Goal: Task Accomplishment & Management: Manage account settings

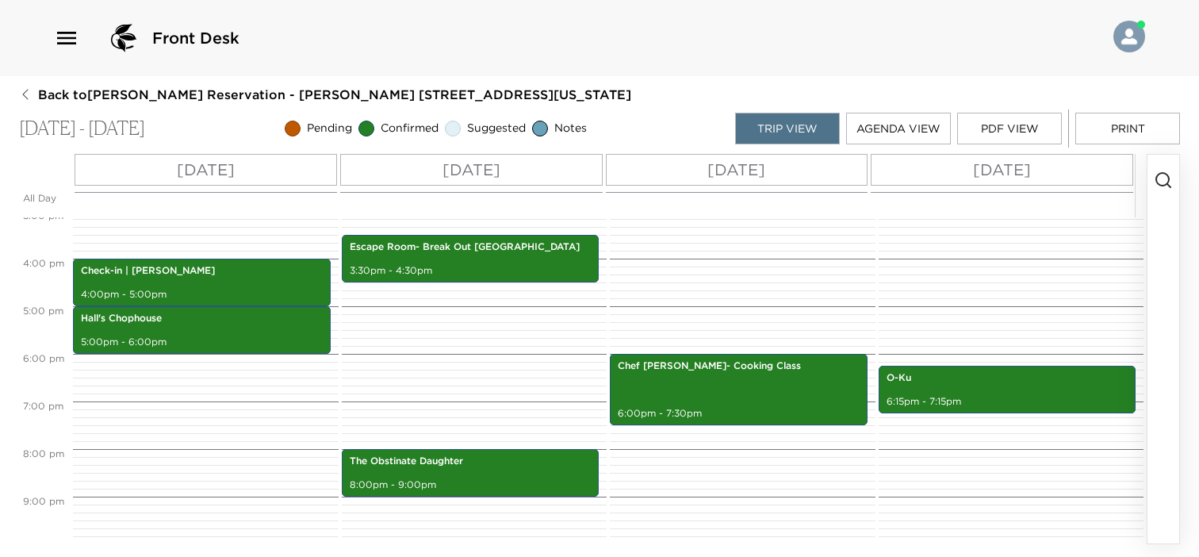
scroll to position [817, 0]
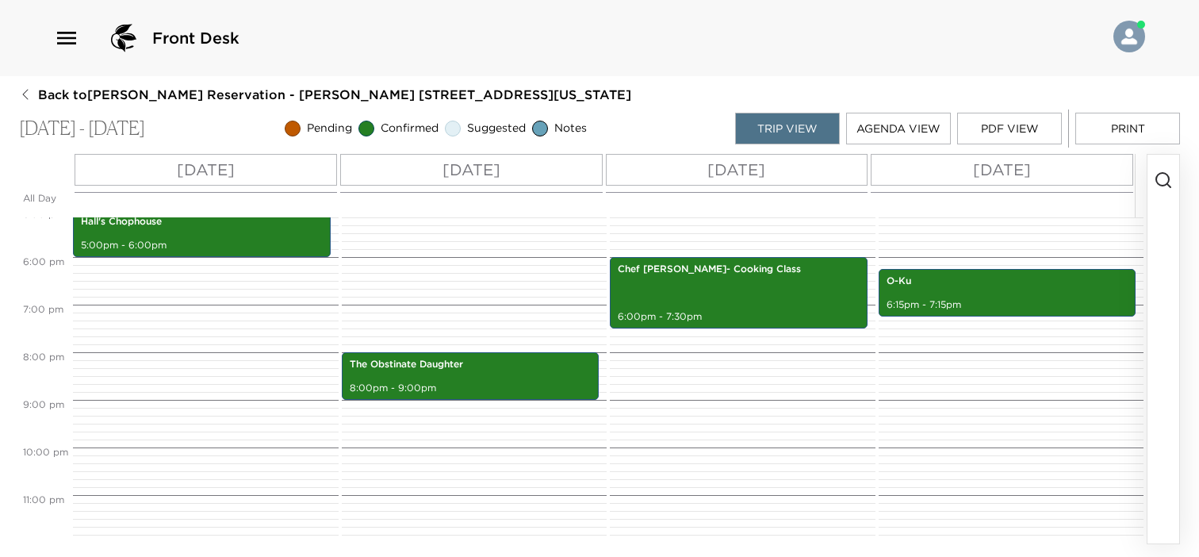
click at [1158, 182] on circle "button" at bounding box center [1162, 179] width 13 height 13
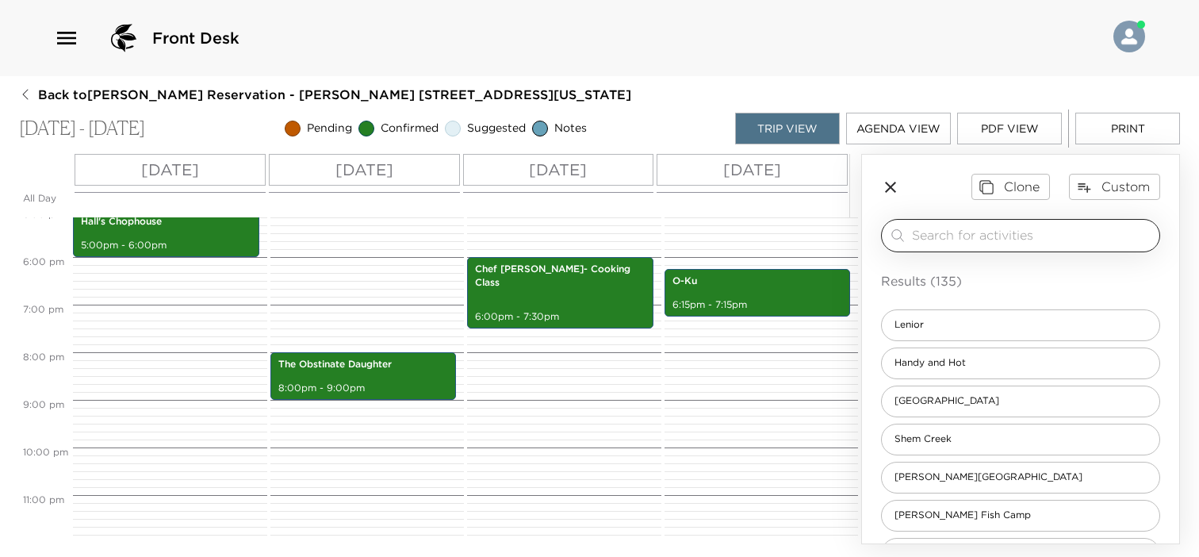
click at [1036, 228] on input "search" at bounding box center [1032, 235] width 241 height 18
type input "r"
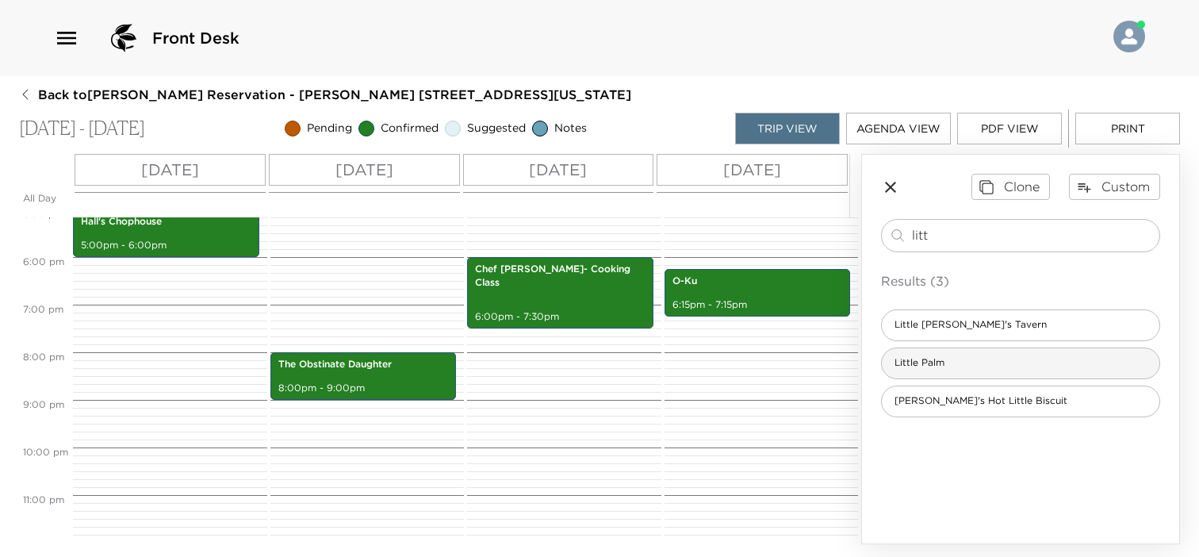
type input "litt"
click at [974, 360] on div "Little Palm" at bounding box center [1020, 363] width 279 height 32
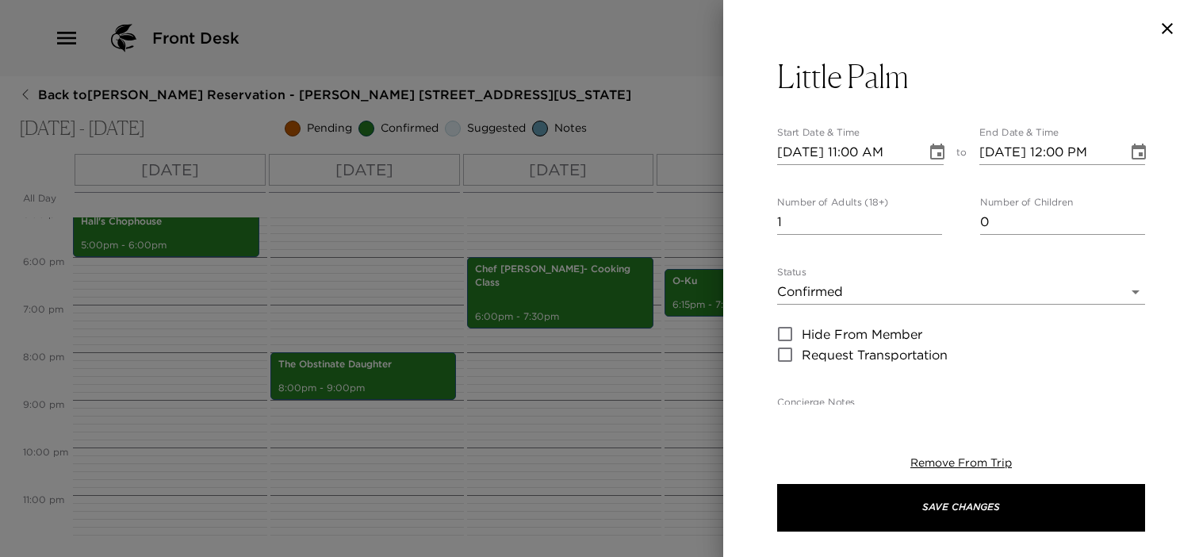
click at [974, 360] on div at bounding box center [599, 278] width 1199 height 557
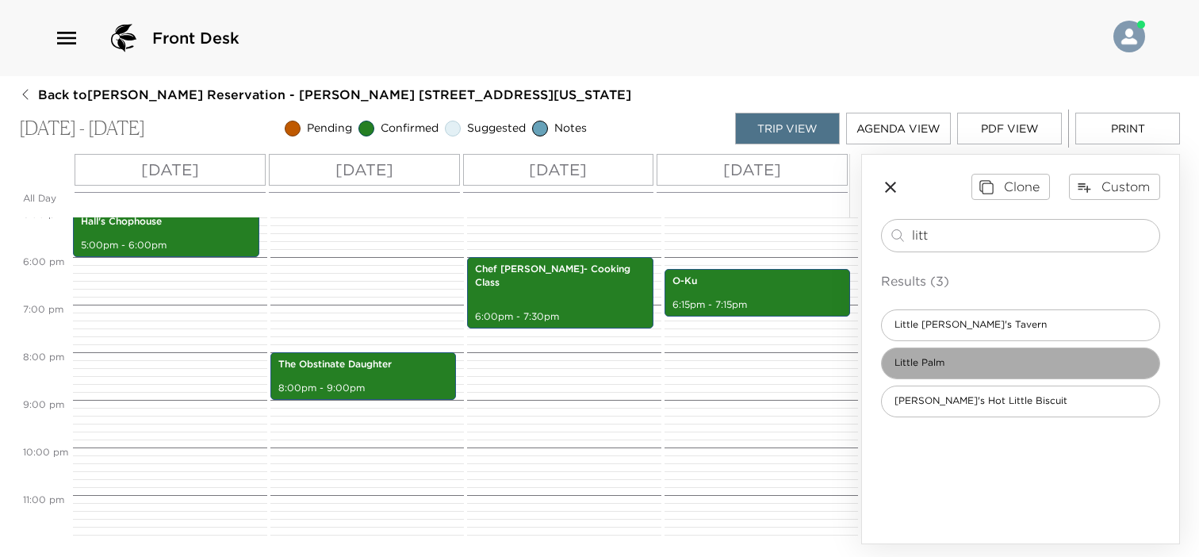
drag, startPoint x: 974, startPoint y: 360, endPoint x: 947, endPoint y: 366, distance: 27.5
click at [947, 366] on span "Little Palm" at bounding box center [919, 362] width 75 height 13
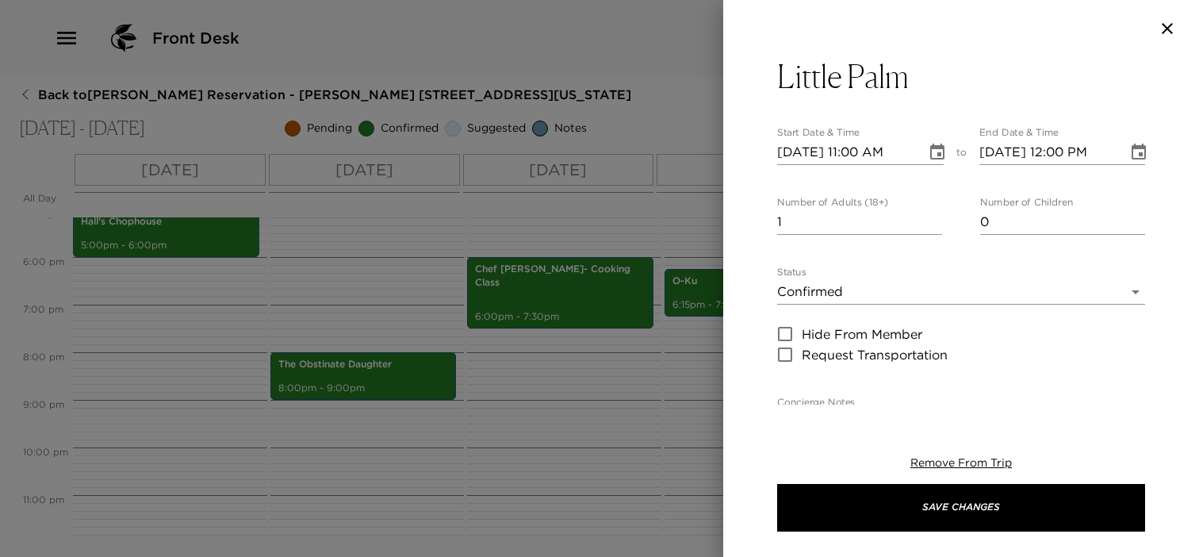
type textarea "A Holiday State of Mind Grab your ugly sweater and get ready for spiked eggnog …"
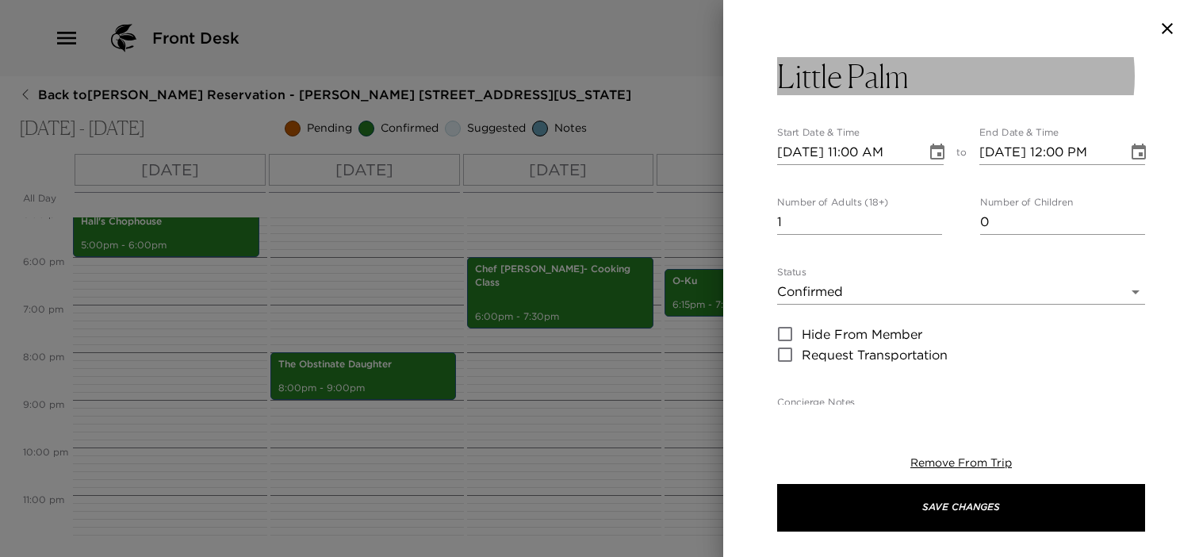
click at [924, 78] on button "Little Palm" at bounding box center [961, 76] width 368 height 38
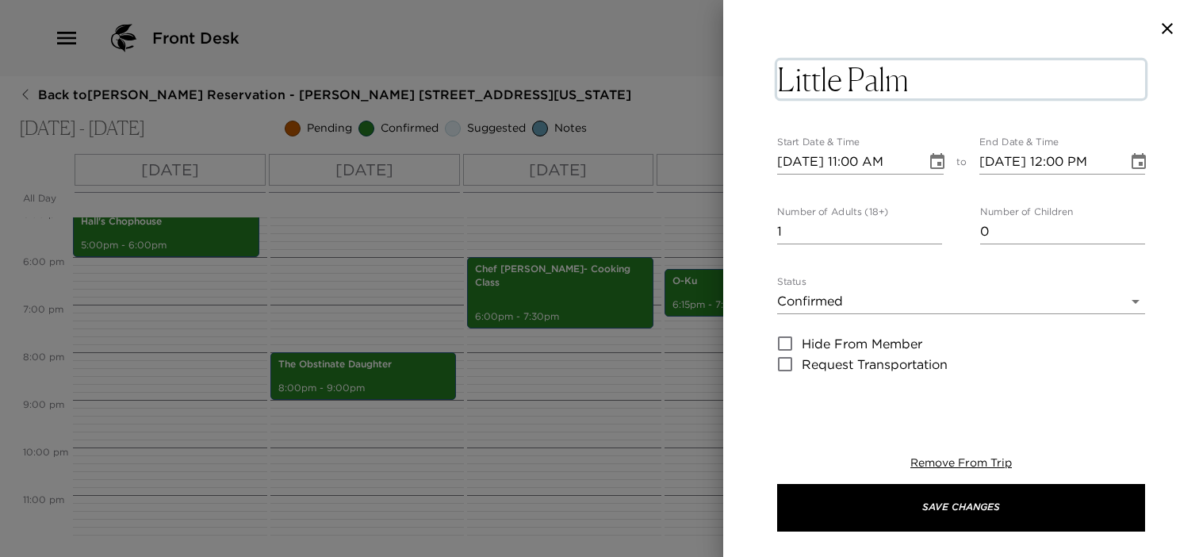
click at [914, 82] on textarea "Little Palm" at bounding box center [961, 79] width 368 height 38
type textarea "Little Palm-Pool"
click at [928, 156] on icon "Choose date, selected date is Oct 2, 2025" at bounding box center [937, 161] width 19 height 19
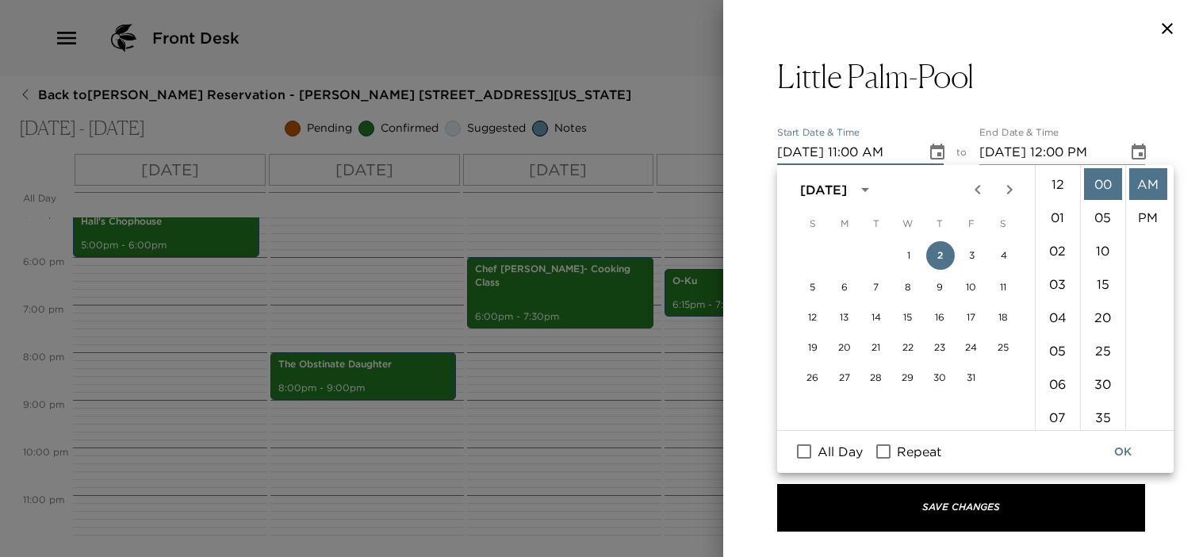
scroll to position [366, 0]
click at [1000, 258] on button "4" at bounding box center [1004, 255] width 29 height 29
type input "[DATE] 11:00 AM"
type input "[DATE] 12:00 PM"
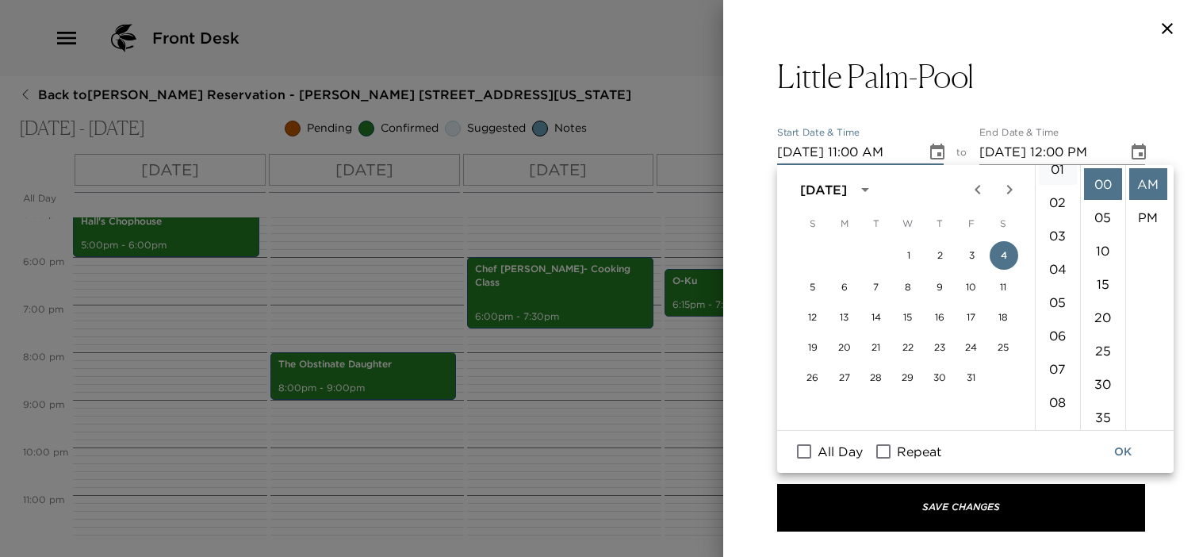
click at [1062, 170] on li "01" at bounding box center [1058, 169] width 38 height 32
click at [1152, 213] on li "PM" at bounding box center [1148, 217] width 38 height 32
type input "[DATE] 01:00 PM"
type input "[DATE] 02:00 PM"
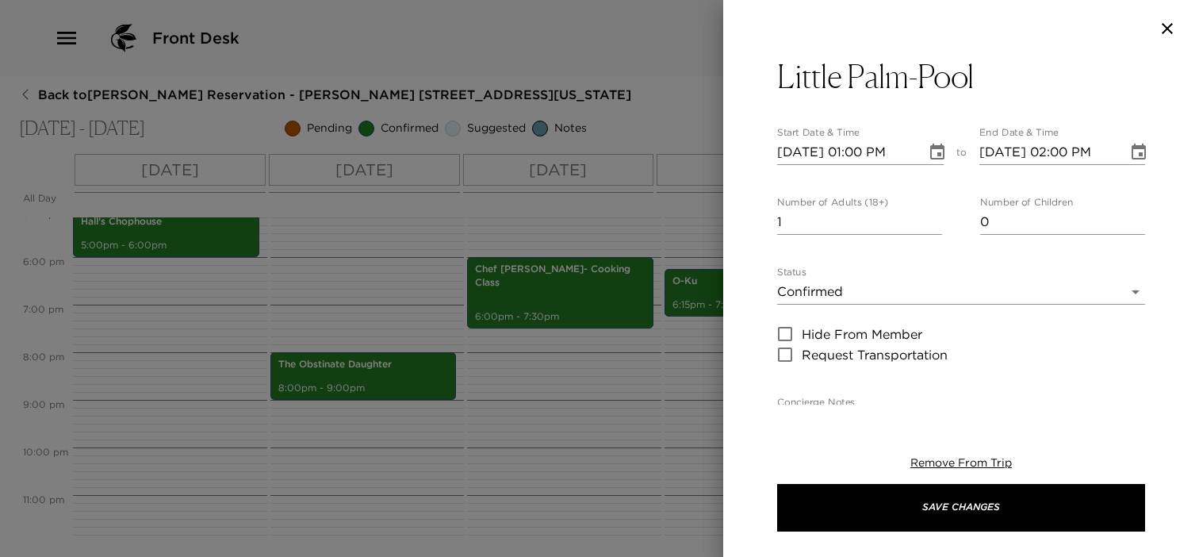
scroll to position [33, 0]
type input "0"
click at [929, 225] on input "0" at bounding box center [859, 221] width 165 height 25
click at [802, 291] on body "Front Desk Back to [PERSON_NAME] Reservation - [PERSON_NAME] 206 [GEOGRAPHIC_DA…" at bounding box center [599, 278] width 1199 height 557
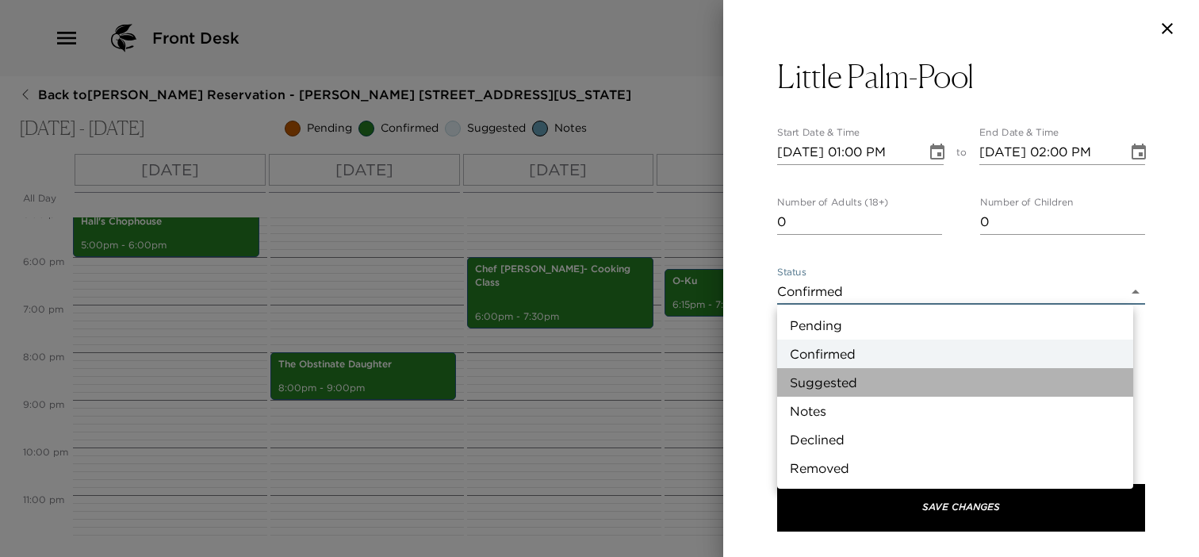
click at [856, 375] on li "Suggested" at bounding box center [955, 382] width 356 height 29
type input "Suggestion"
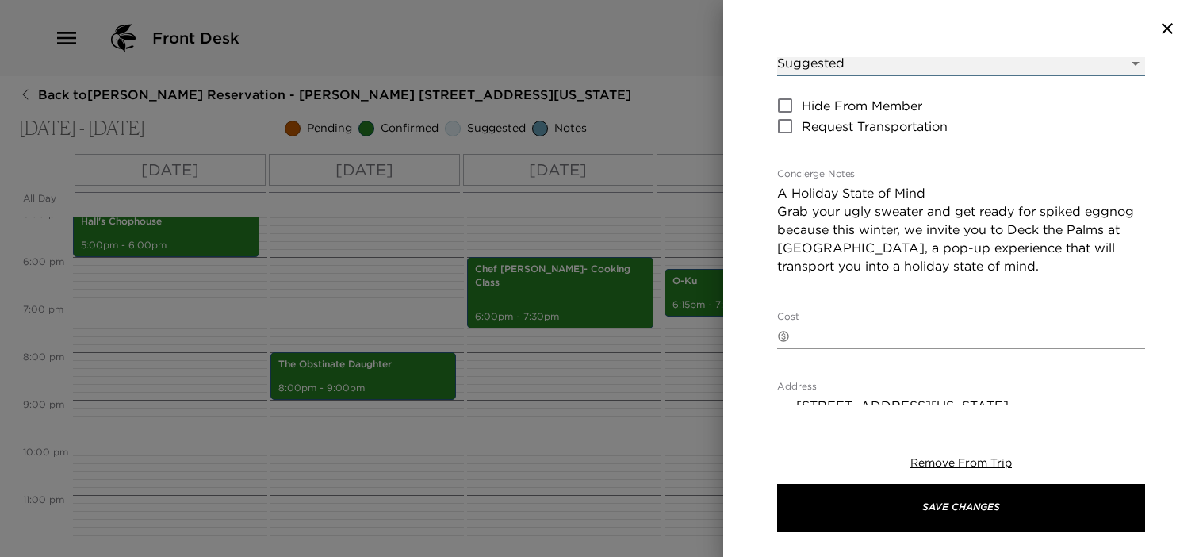
scroll to position [238, 0]
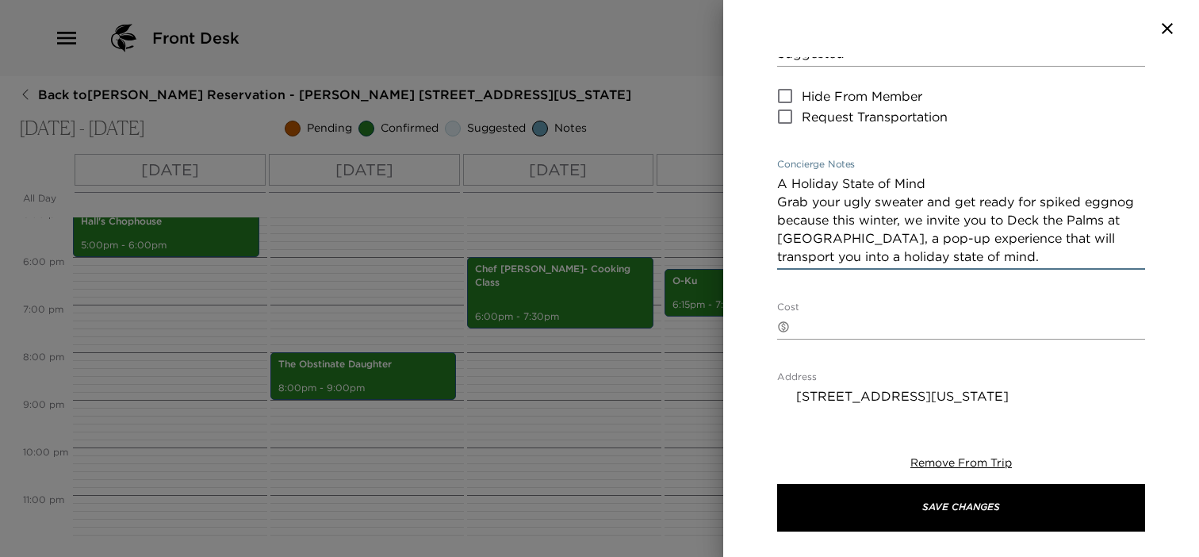
drag, startPoint x: 1048, startPoint y: 257, endPoint x: 749, endPoint y: 187, distance: 307.8
click at [749, 187] on div "Little Palm-Pool Start Date & Time [DATE] 01:00 PM to End Date & Time [DATE] 02…" at bounding box center [961, 230] width 476 height 347
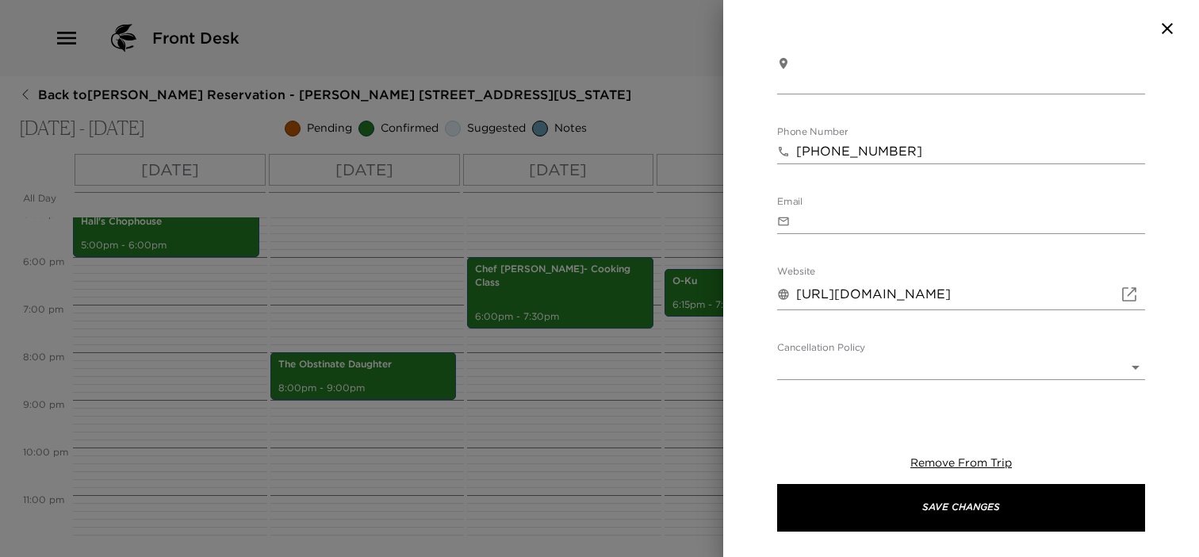
scroll to position [631, 0]
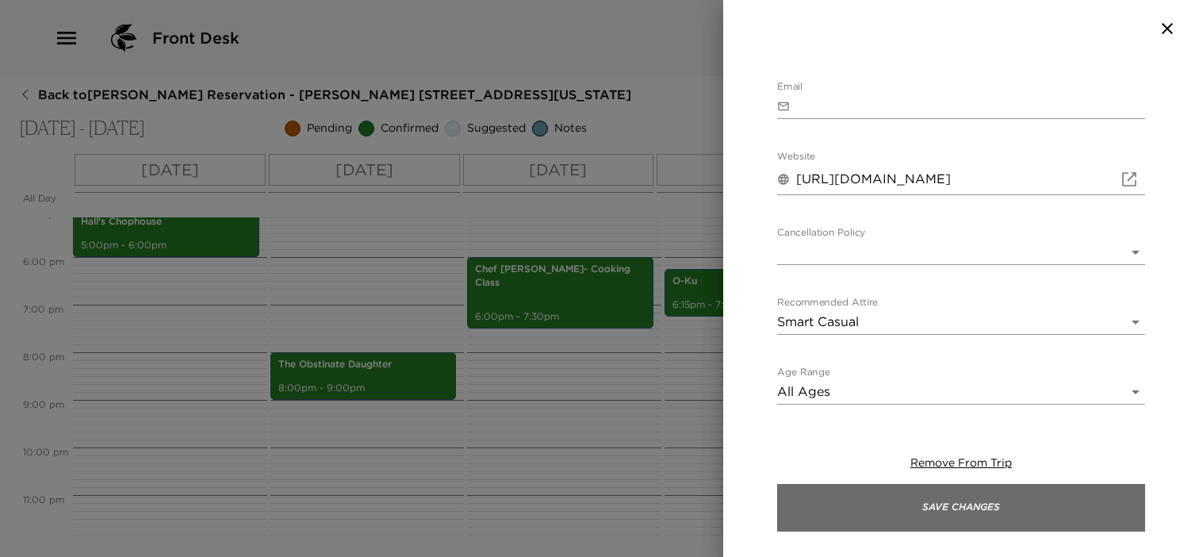
click at [904, 523] on button "Save Changes" at bounding box center [961, 508] width 368 height 48
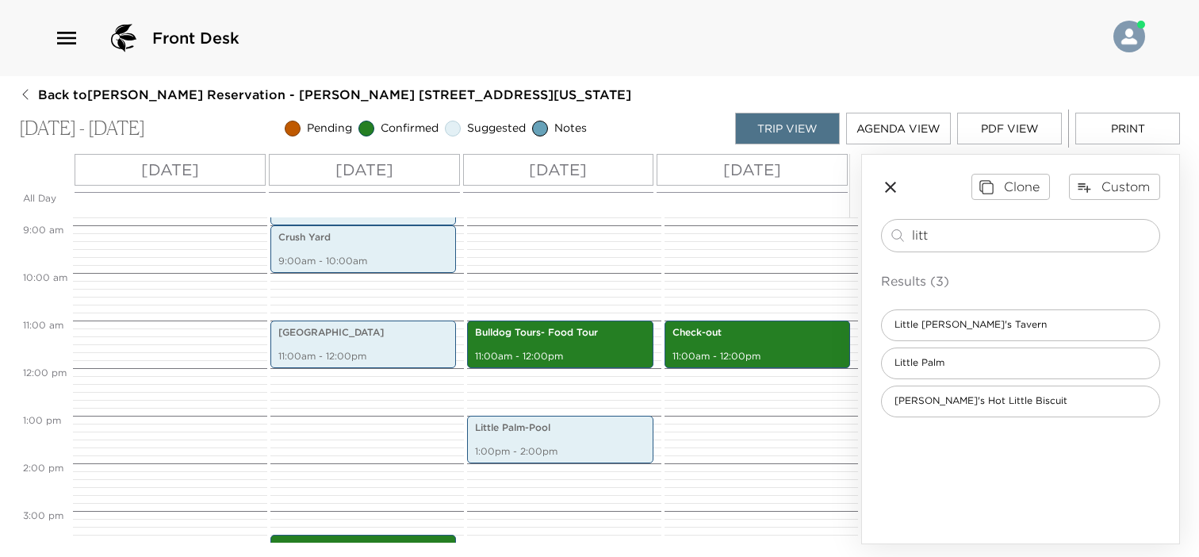
scroll to position [341, 0]
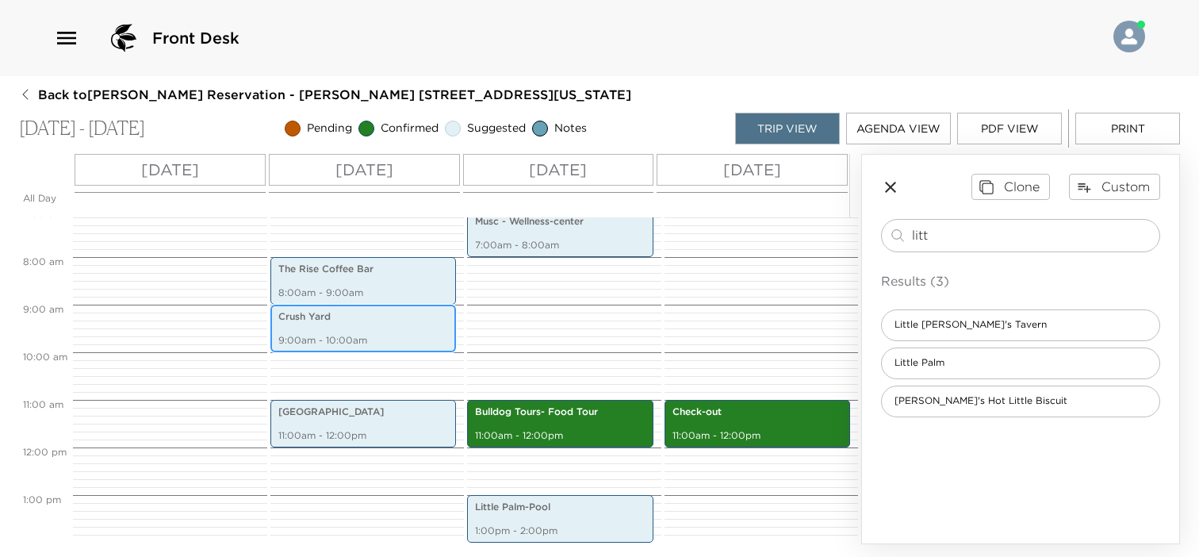
click at [372, 334] on p "9:00am - 10:00am" at bounding box center [363, 340] width 170 height 13
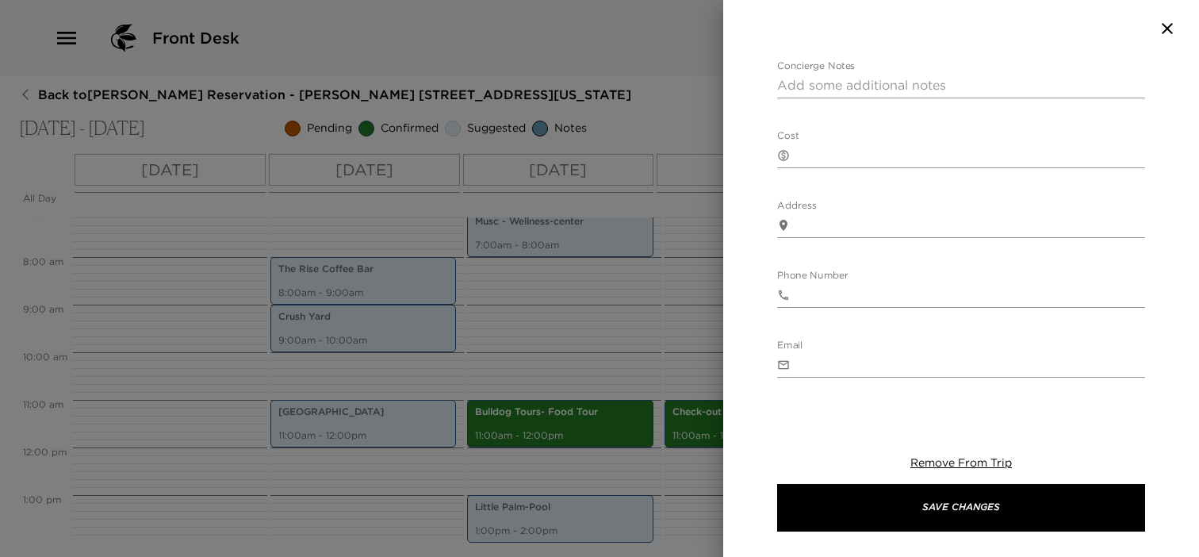
scroll to position [476, 0]
click at [847, 281] on div "Website ​" at bounding box center [961, 289] width 368 height 38
click at [838, 299] on input "Website" at bounding box center [970, 294] width 349 height 25
paste input "[URL][DOMAIN_NAME]"
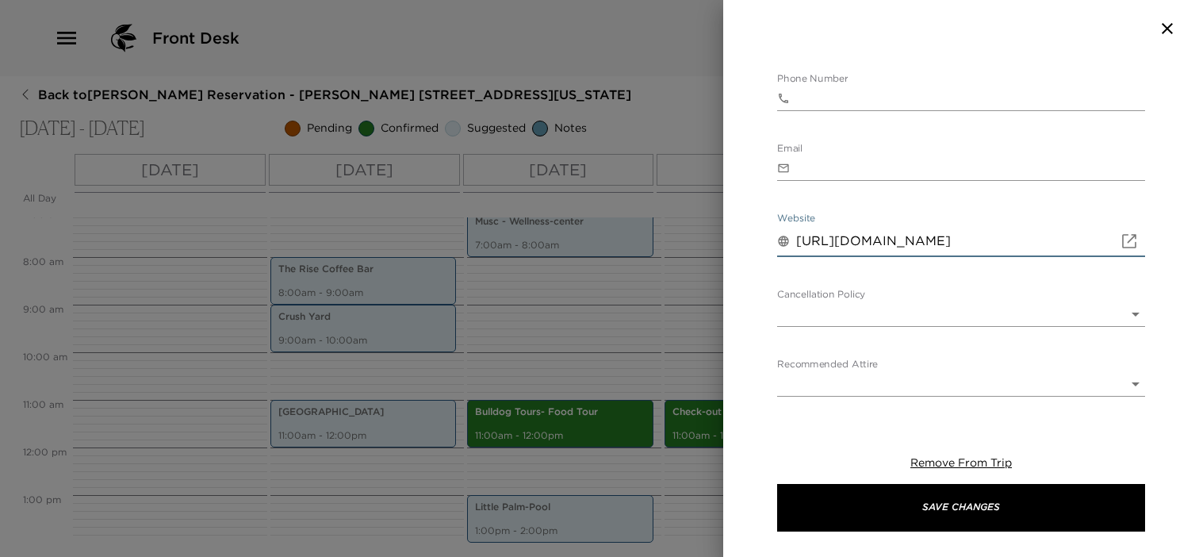
scroll to position [595, 0]
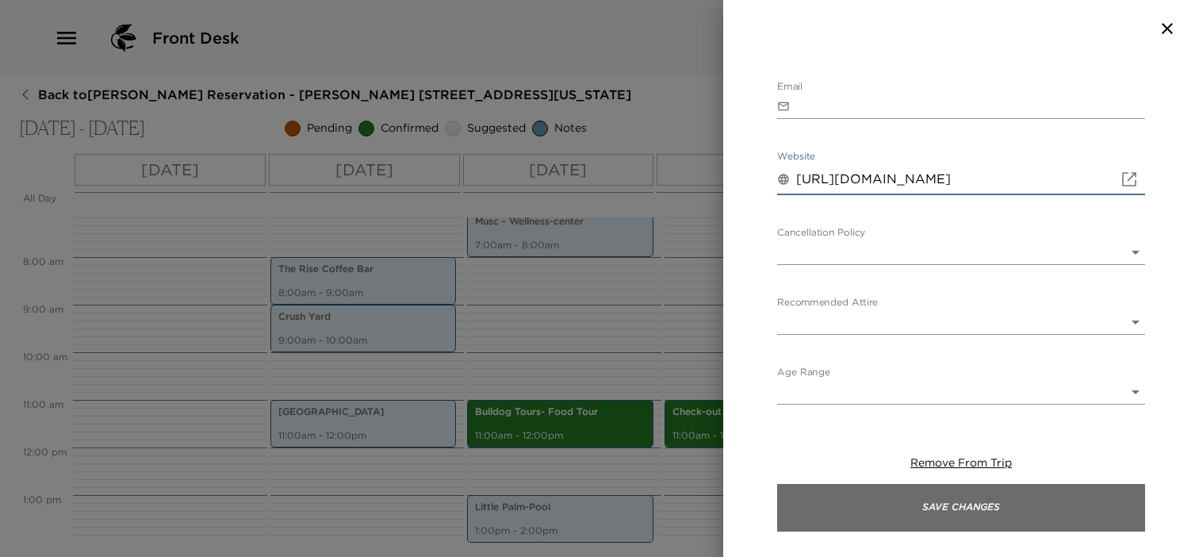
type input "[URL][DOMAIN_NAME]"
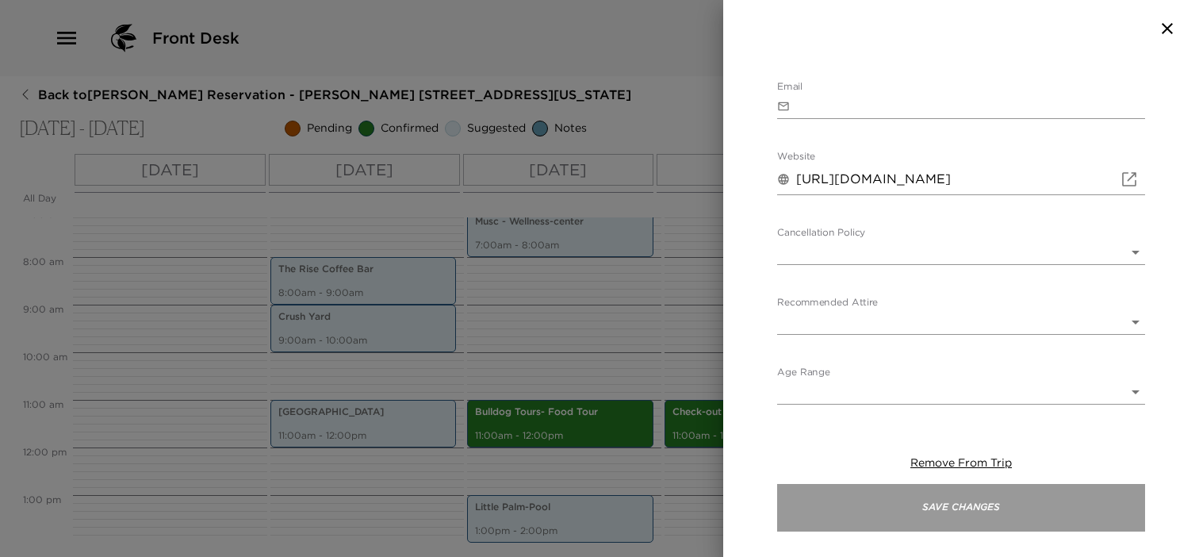
click at [873, 500] on button "Save Changes" at bounding box center [961, 508] width 368 height 48
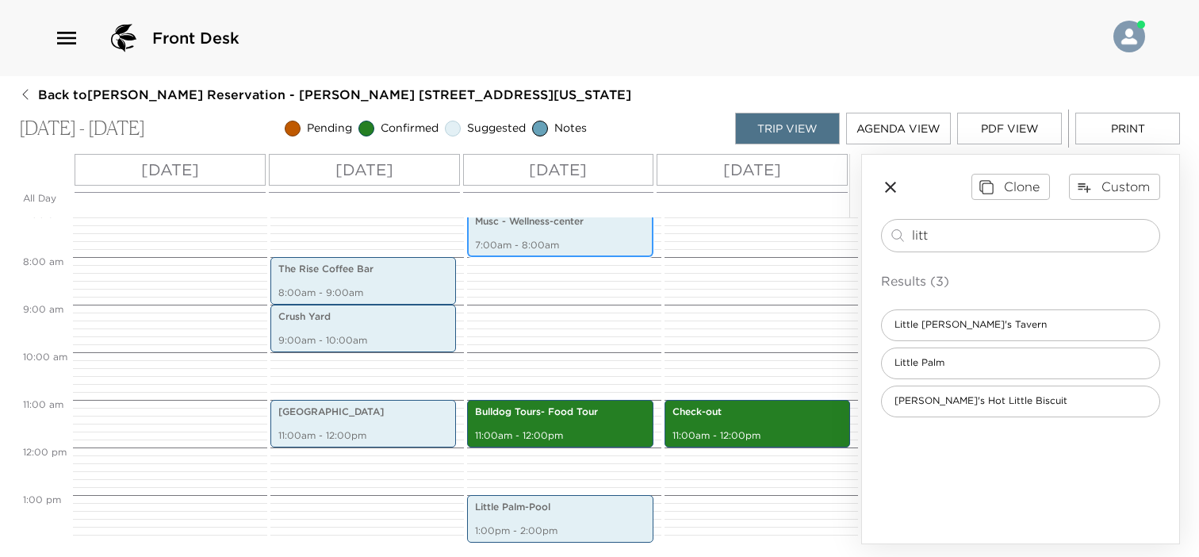
click at [622, 243] on p "7:00am - 8:00am" at bounding box center [560, 245] width 170 height 13
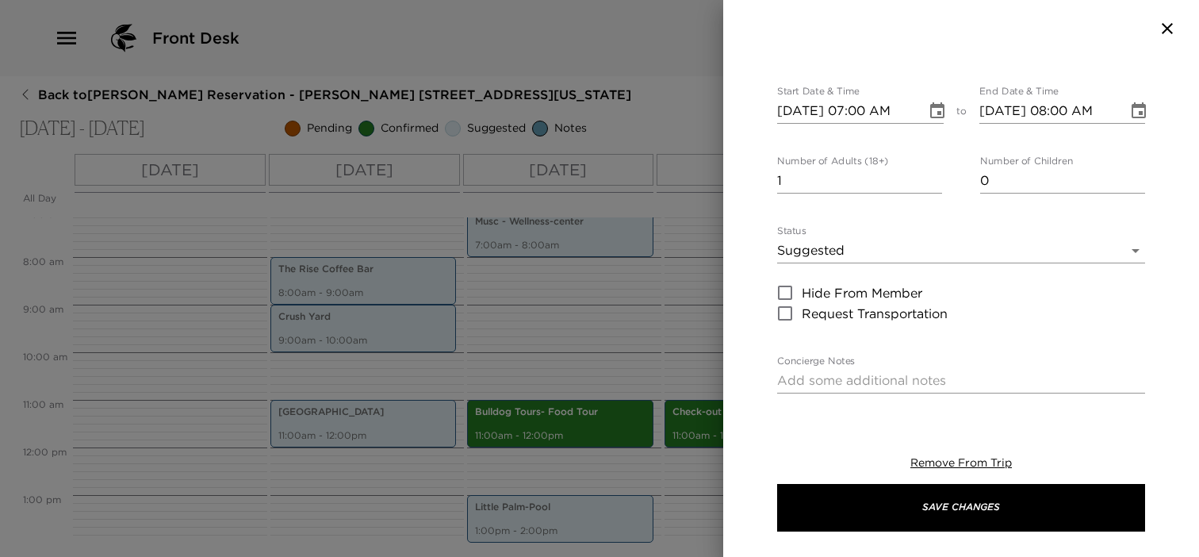
scroll to position [79, 0]
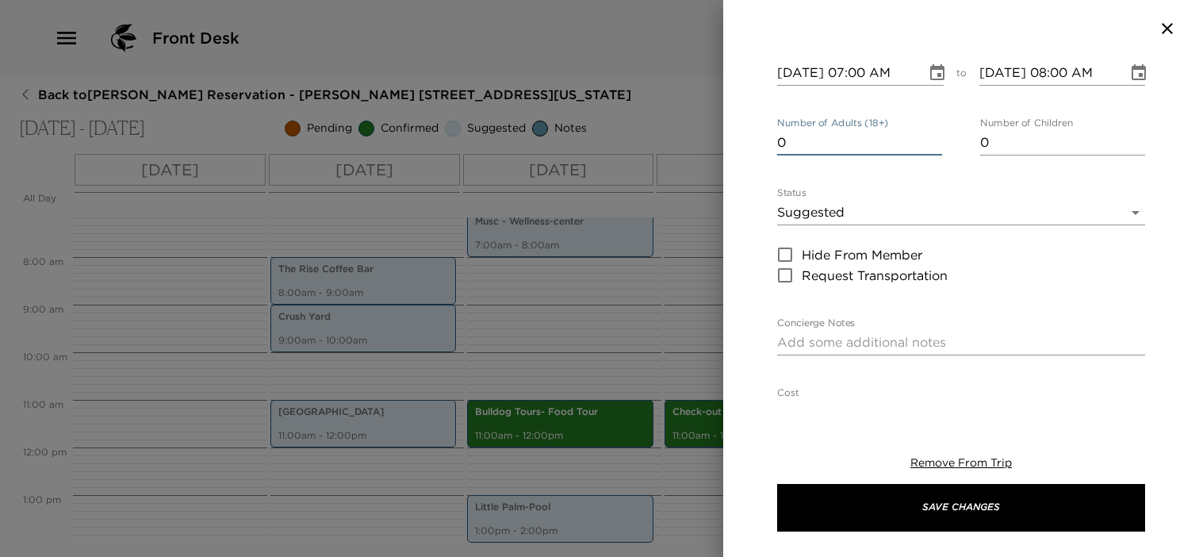
type input "0"
click at [929, 145] on input "0" at bounding box center [859, 142] width 165 height 25
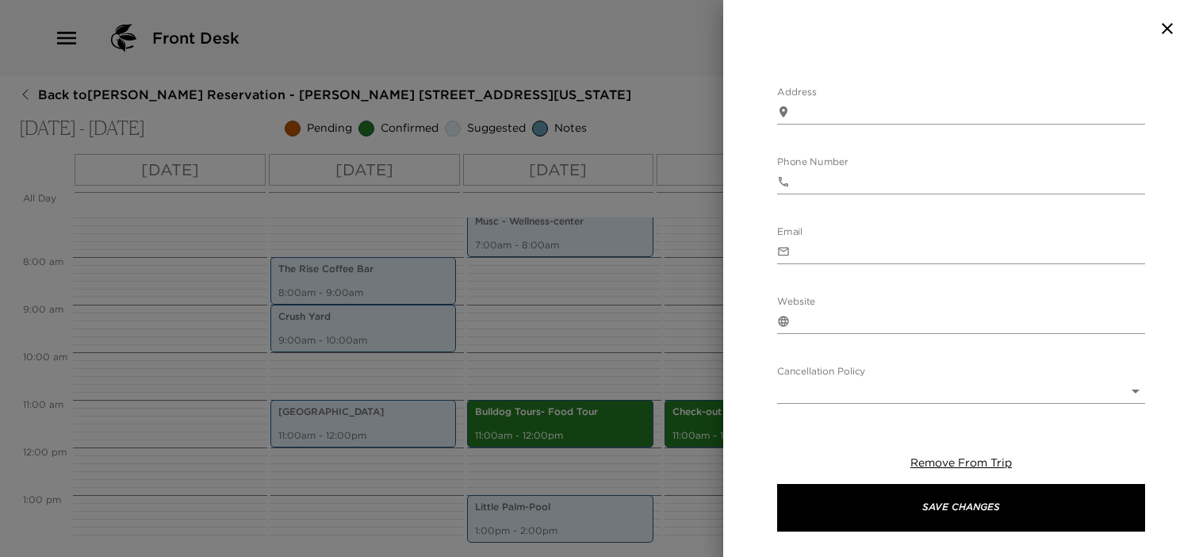
scroll to position [476, 0]
click at [802, 296] on input "Website" at bounding box center [970, 294] width 349 height 25
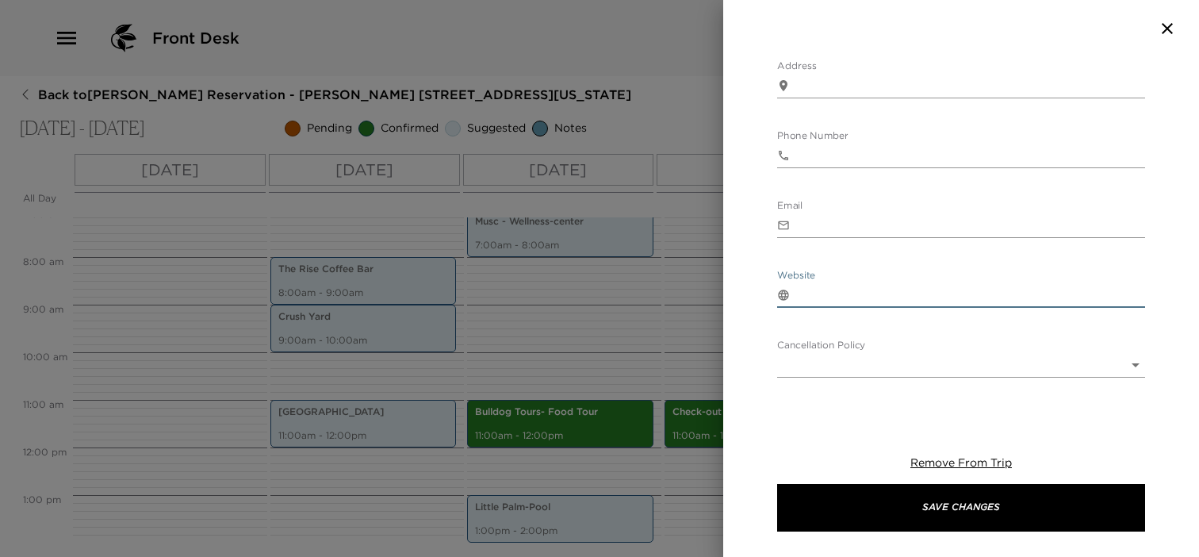
paste input "[URL][DOMAIN_NAME]"
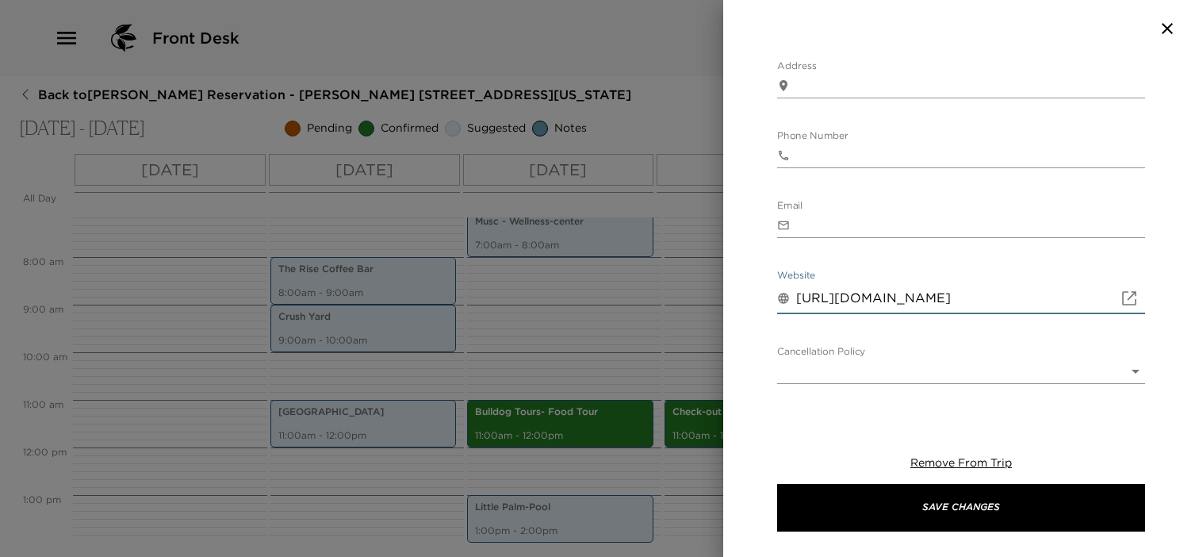
scroll to position [0, 132]
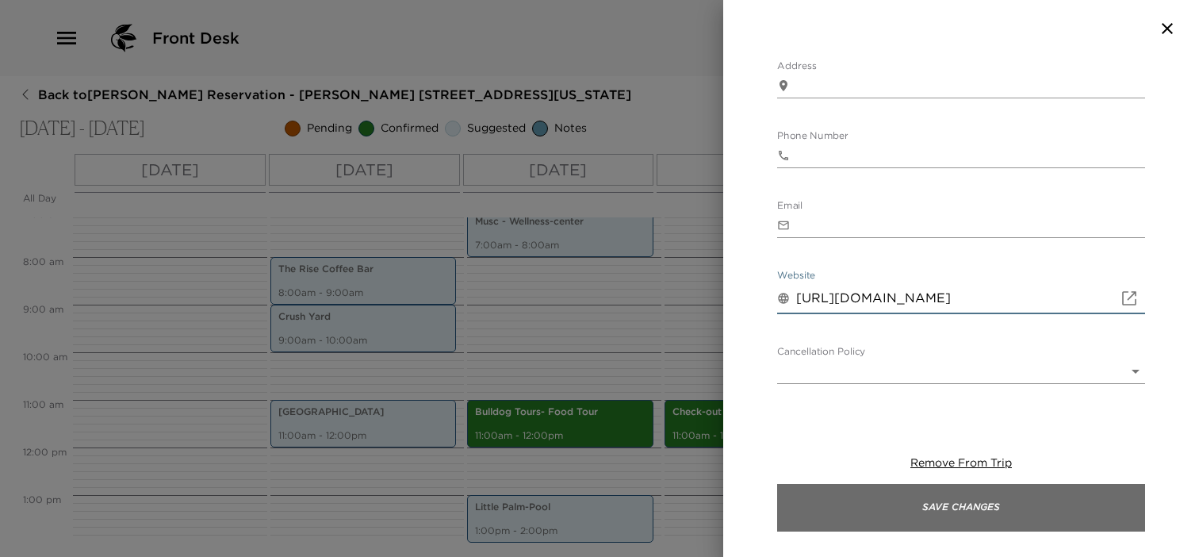
type input "[URL][DOMAIN_NAME]"
click at [860, 515] on button "Save Changes" at bounding box center [961, 508] width 368 height 48
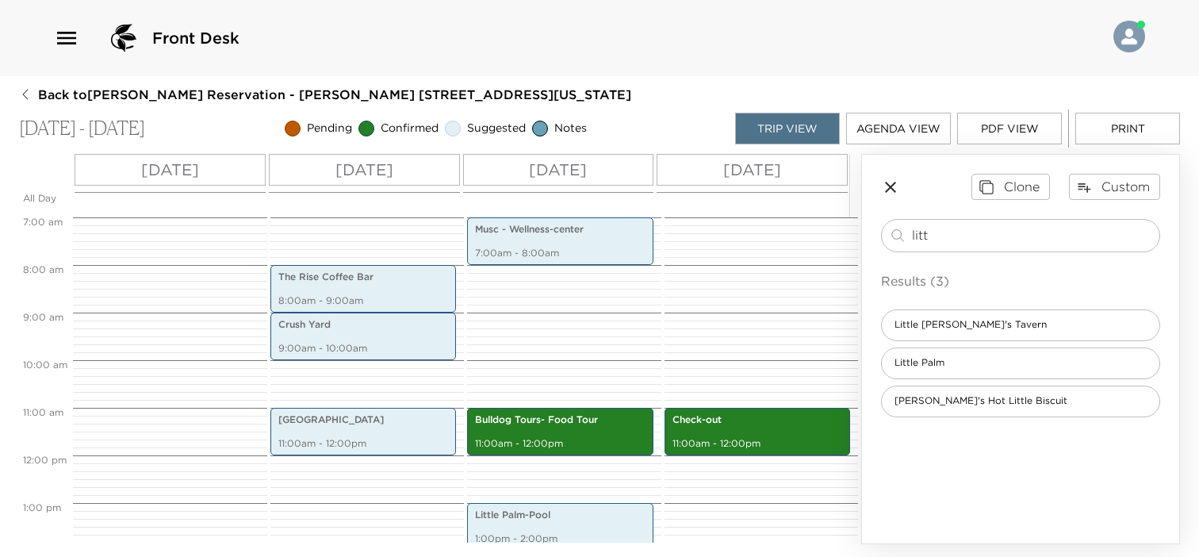
click at [891, 185] on icon "button" at bounding box center [890, 187] width 11 height 11
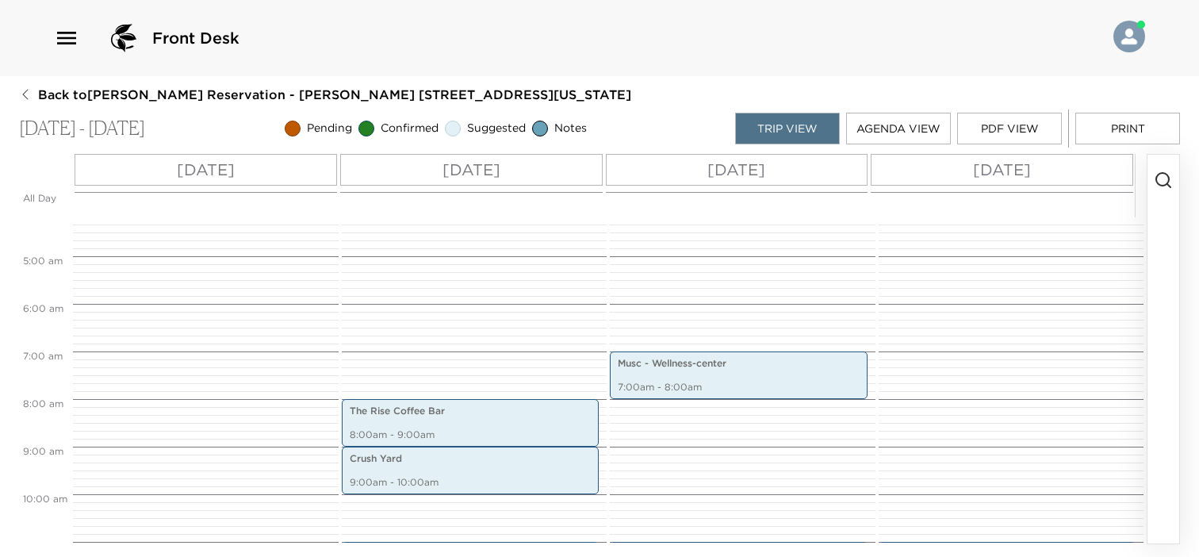
scroll to position [103, 0]
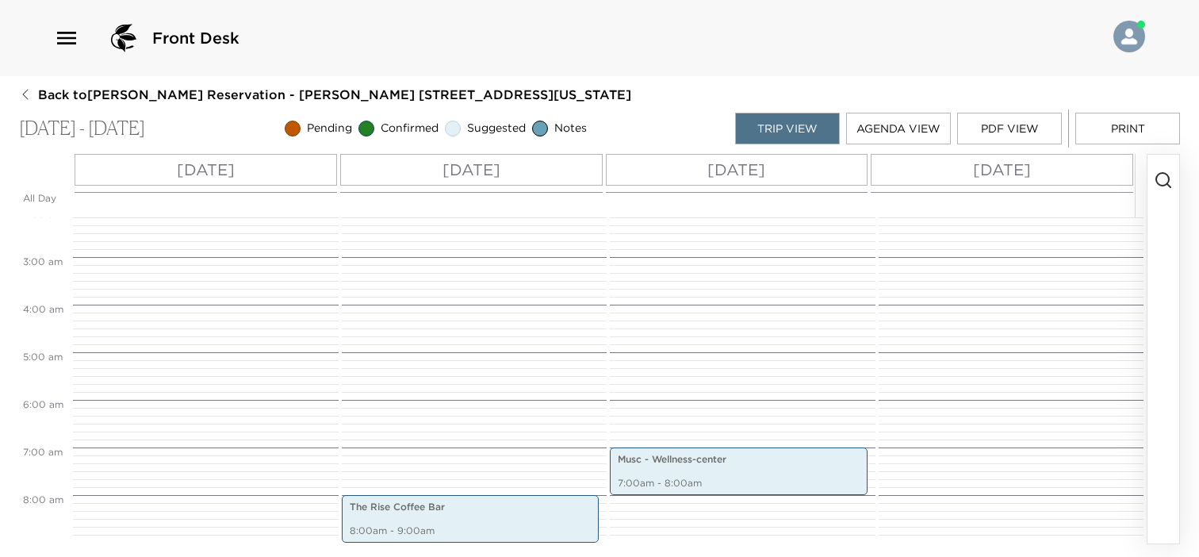
click at [1104, 132] on button "Print" at bounding box center [1127, 129] width 105 height 32
click at [1017, 134] on button "PDF View" at bounding box center [1009, 129] width 105 height 32
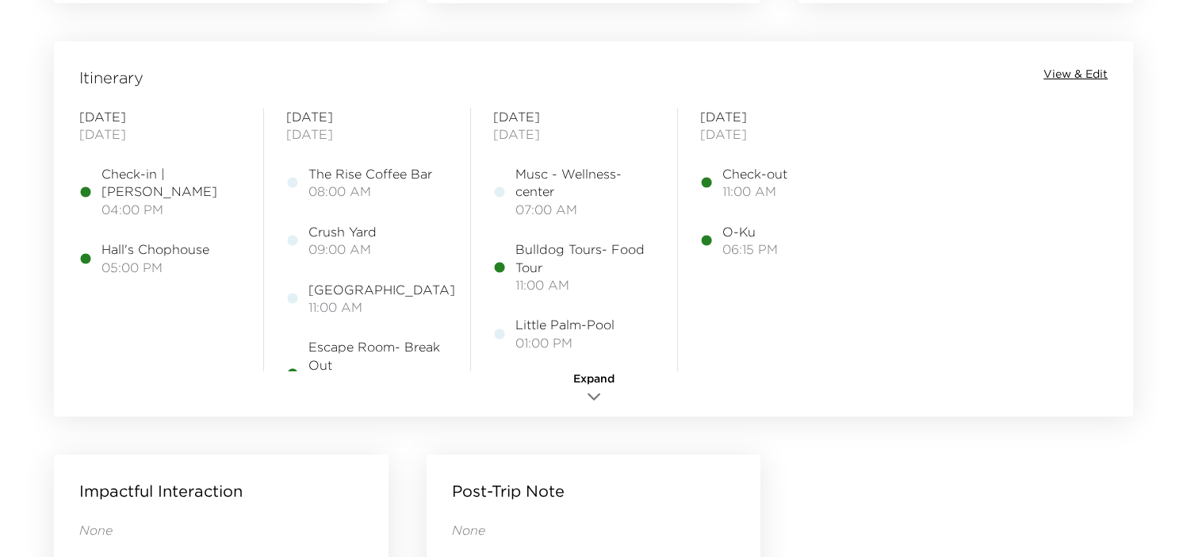
scroll to position [1348, 0]
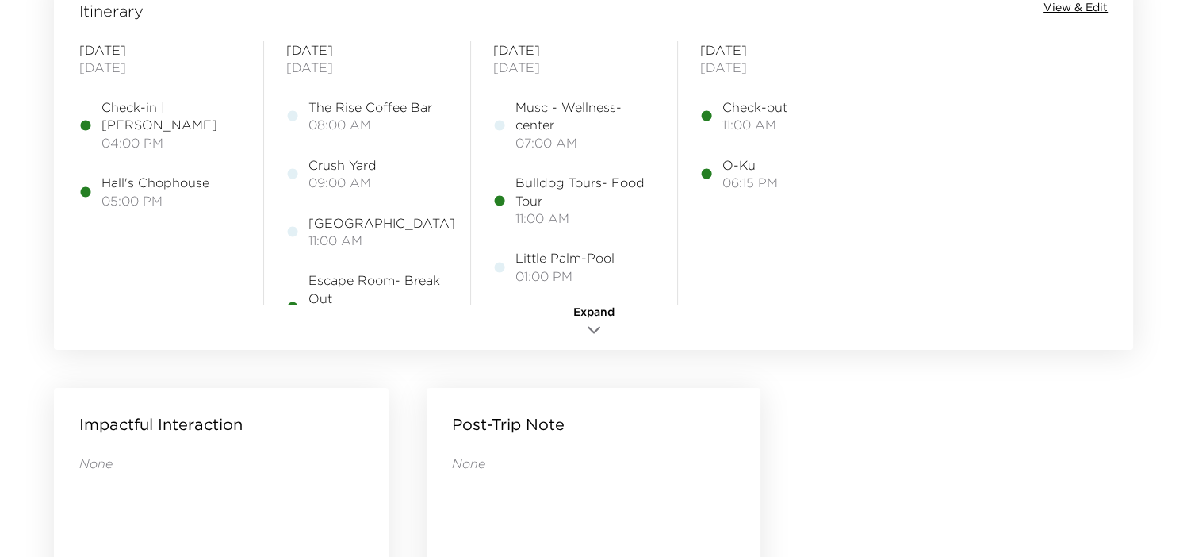
click at [1072, 5] on span "View & Edit" at bounding box center [1076, 8] width 64 height 16
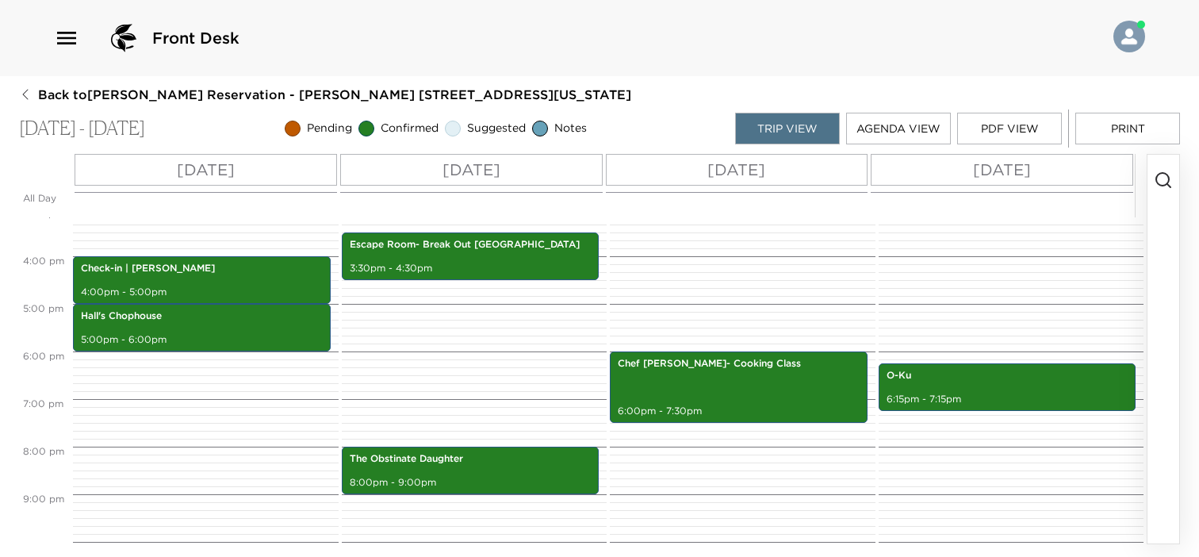
scroll to position [809, 0]
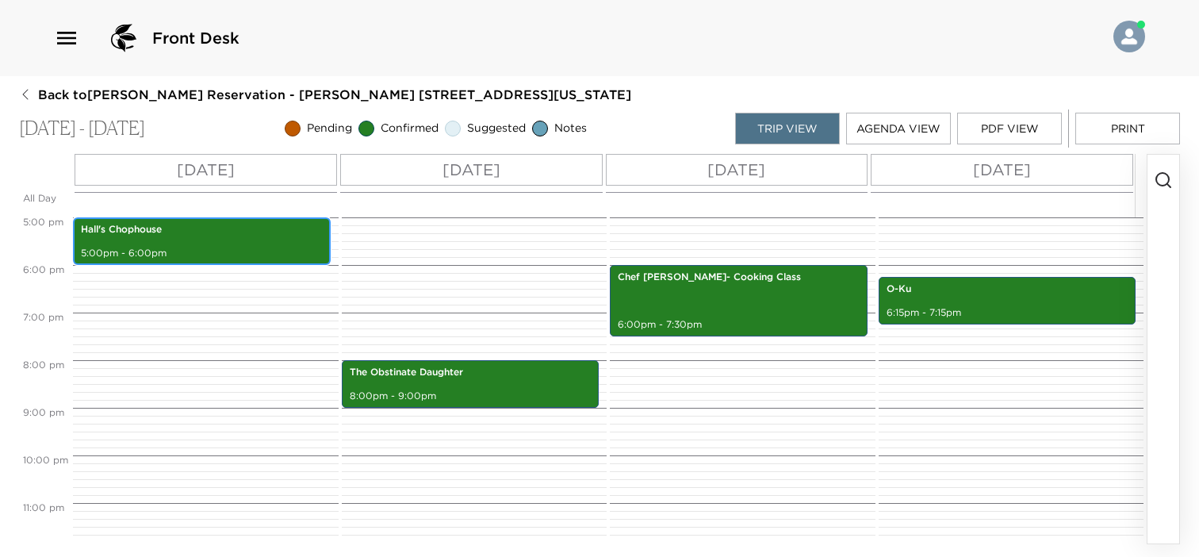
click at [213, 255] on p "5:00pm - 6:00pm" at bounding box center [202, 253] width 242 height 13
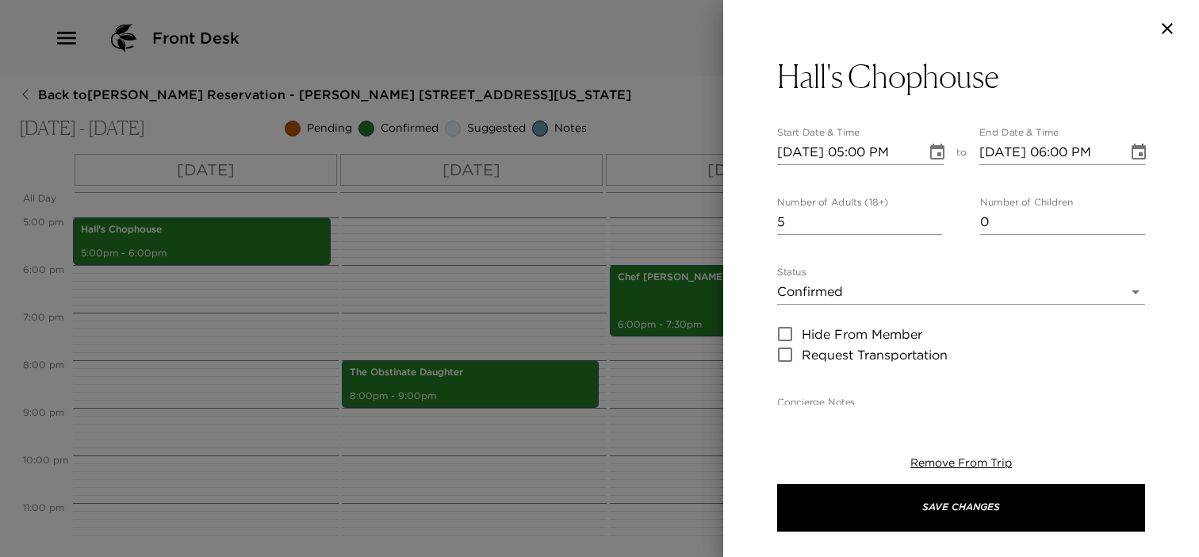
click at [932, 147] on icon "Choose date, selected date is Oct 2, 2025" at bounding box center [937, 152] width 14 height 16
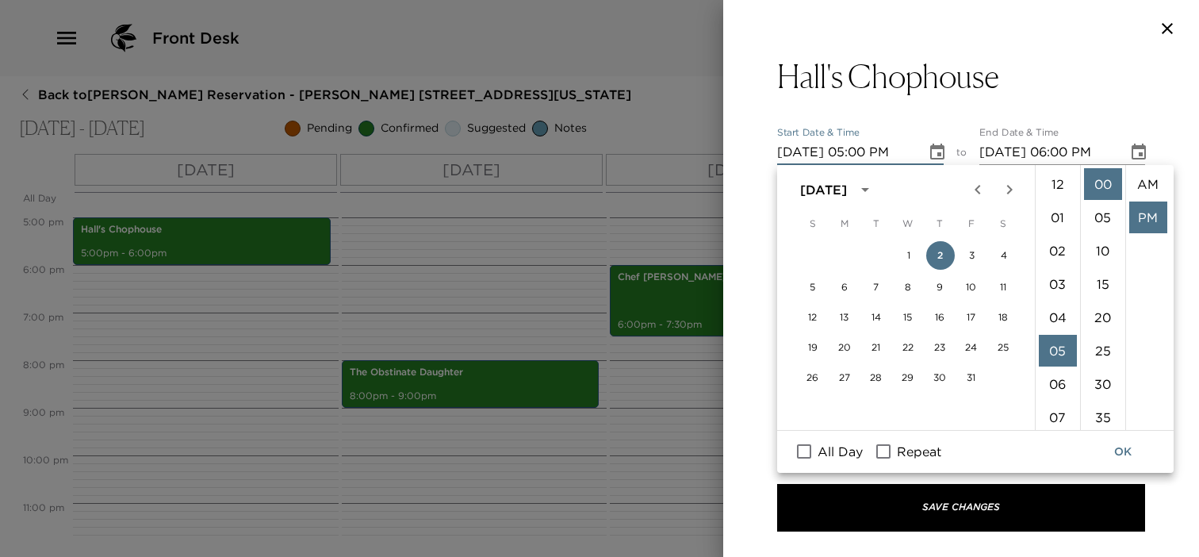
scroll to position [33, 0]
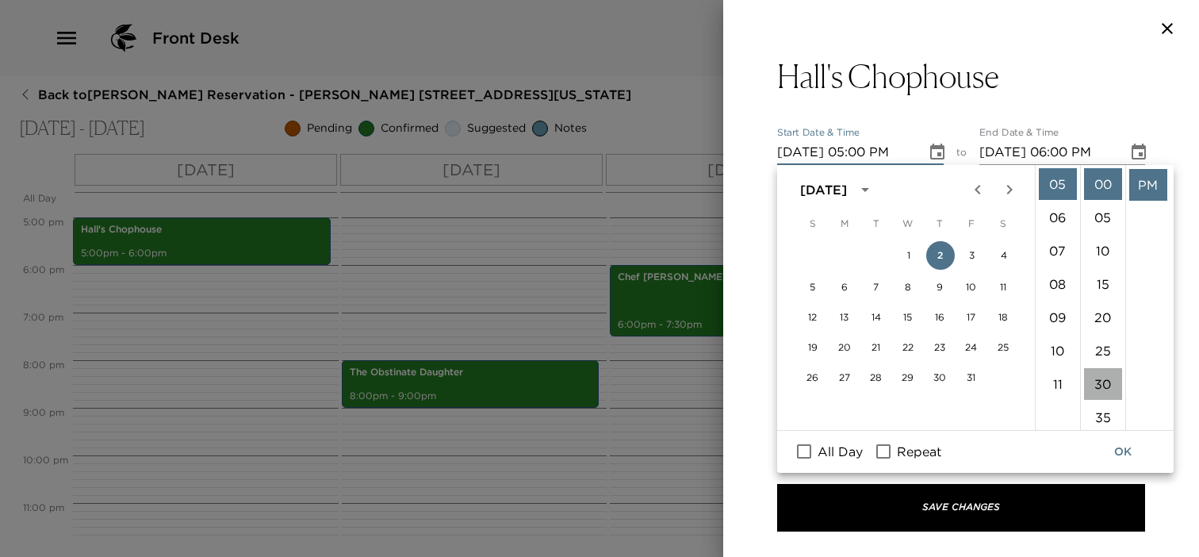
click at [1105, 382] on li "30" at bounding box center [1103, 384] width 38 height 32
type input "[DATE] 05:30 PM"
click at [1130, 451] on button "OK" at bounding box center [1122, 451] width 51 height 29
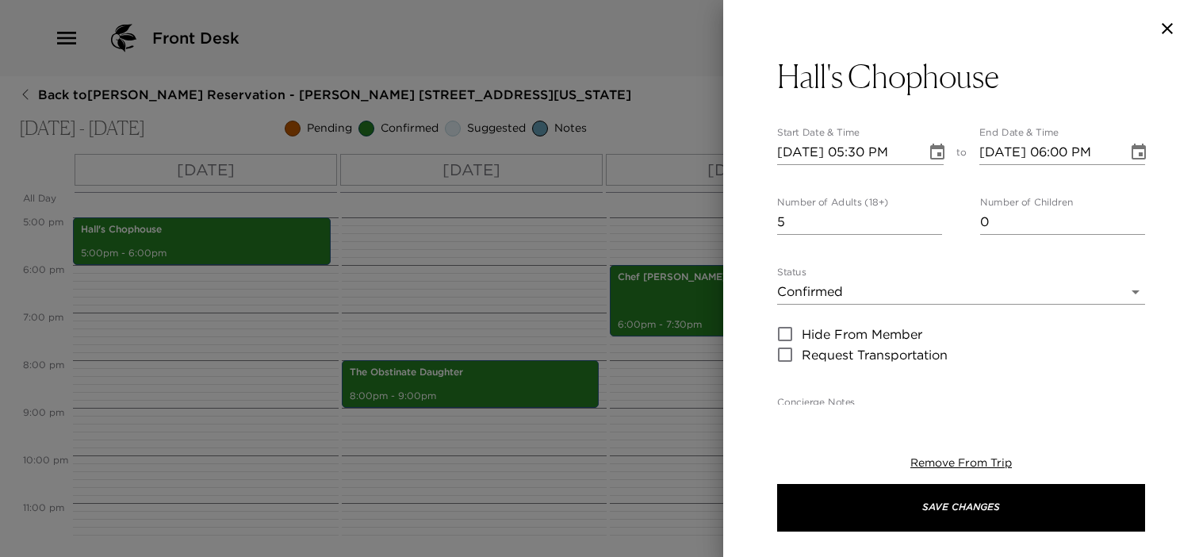
click at [1132, 152] on icon "Choose date, selected date is Oct 2, 2025" at bounding box center [1138, 152] width 19 height 19
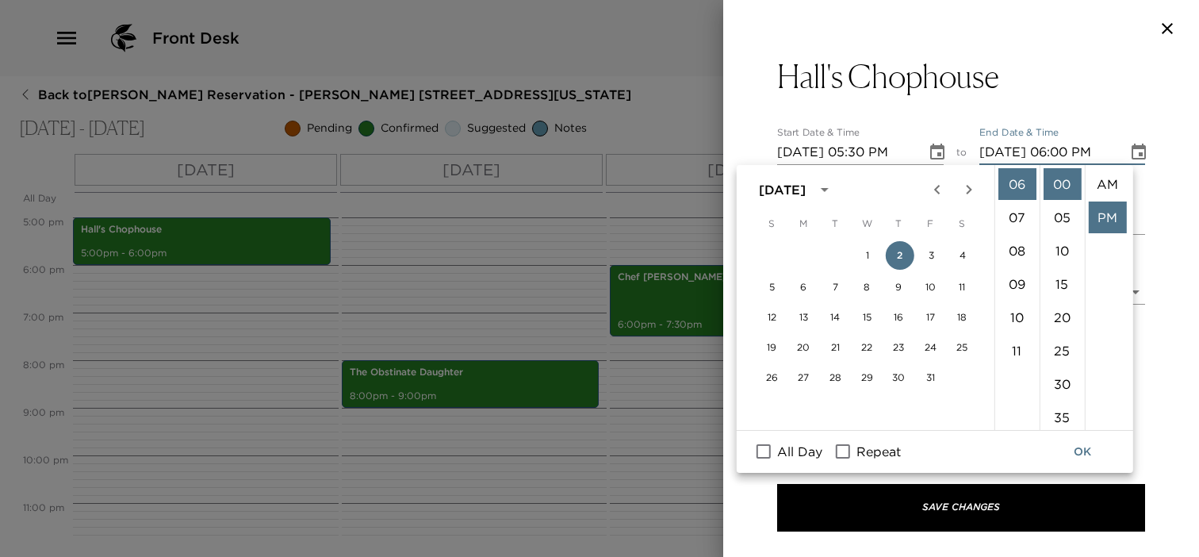
scroll to position [33, 0]
click at [1063, 386] on li "30" at bounding box center [1062, 384] width 38 height 32
type input "[DATE] 06:30 PM"
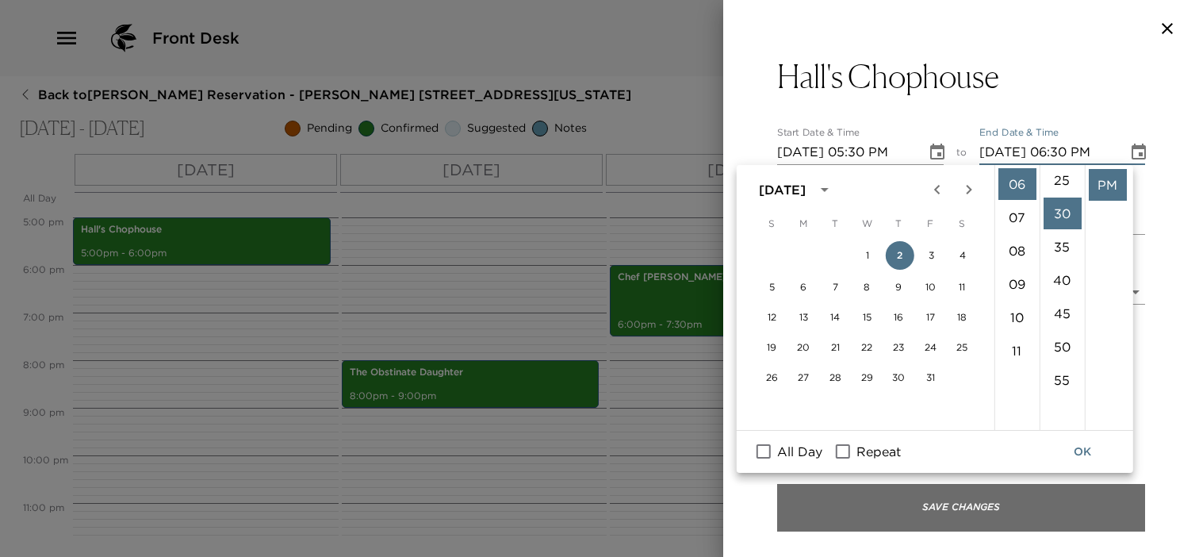
scroll to position [200, 0]
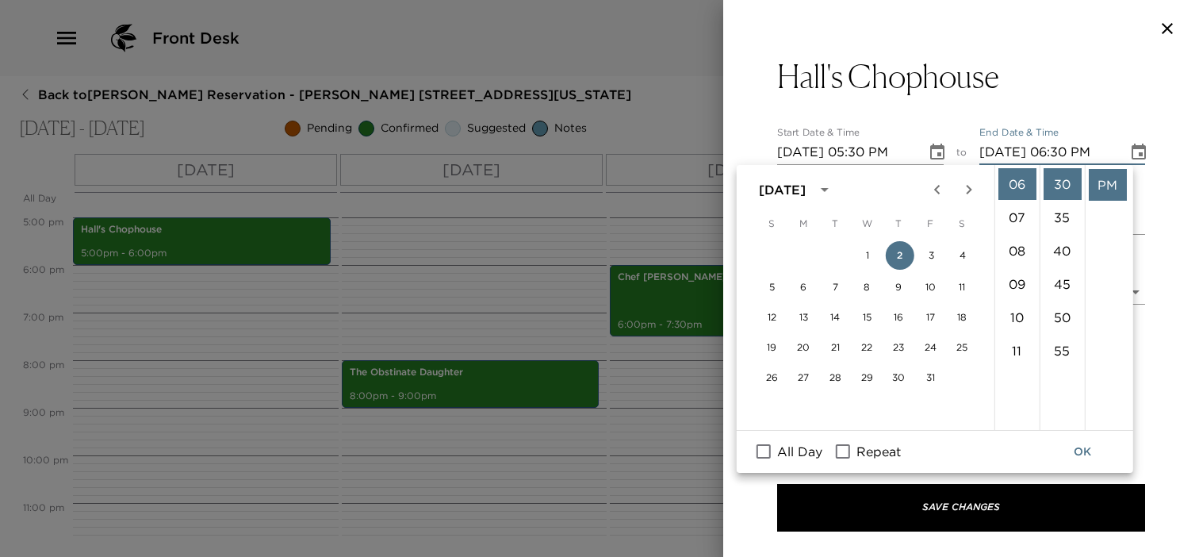
click at [1086, 445] on button "OK" at bounding box center [1082, 451] width 51 height 29
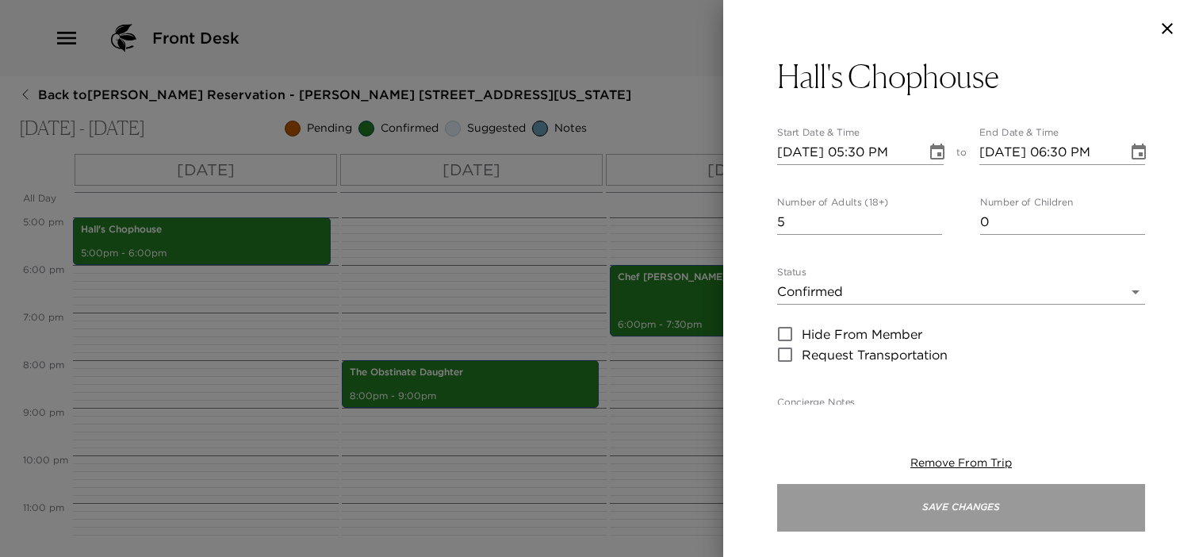
click at [1033, 505] on button "Save Changes" at bounding box center [961, 508] width 368 height 48
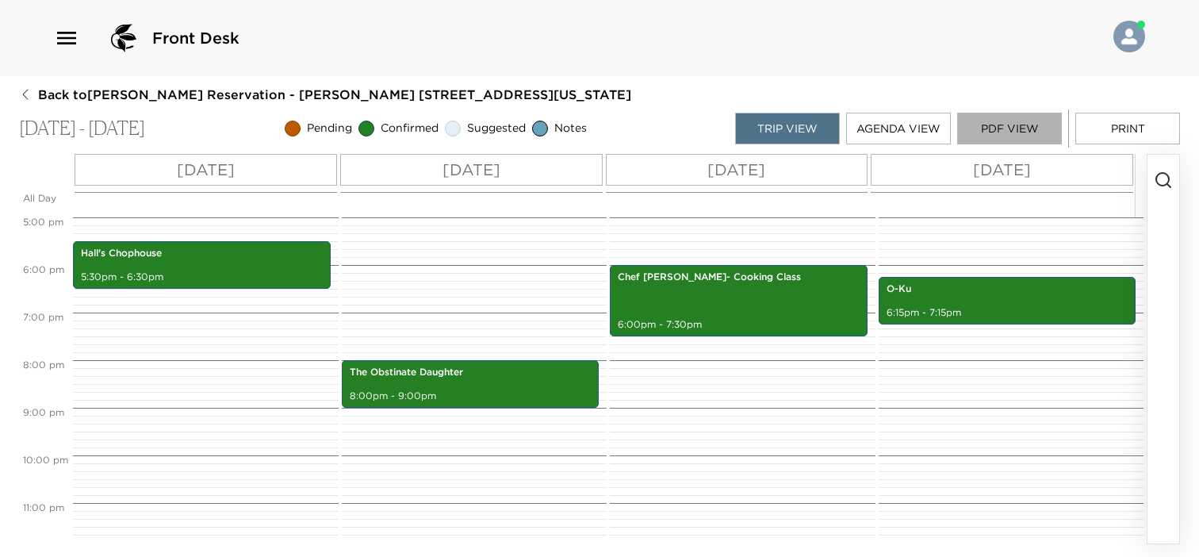
click at [1032, 130] on button "PDF View" at bounding box center [1009, 129] width 105 height 32
